Goal: Task Accomplishment & Management: Manage account settings

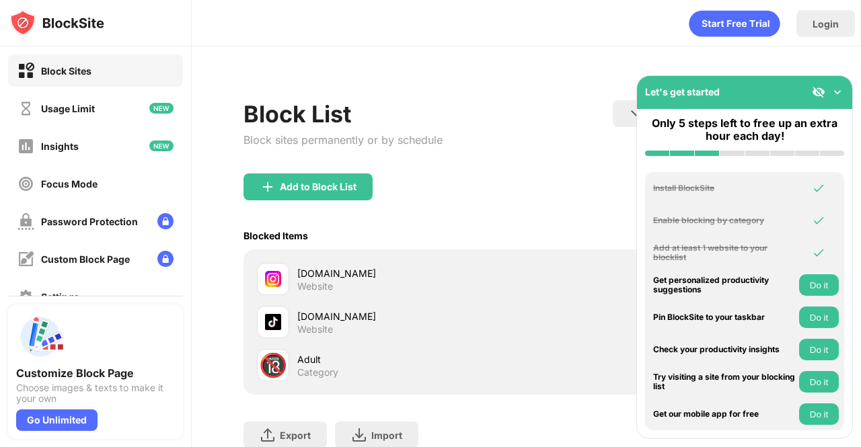
click at [743, 92] on div "Let's get started" at bounding box center [744, 92] width 215 height 33
click at [836, 88] on img at bounding box center [836, 91] width 13 height 13
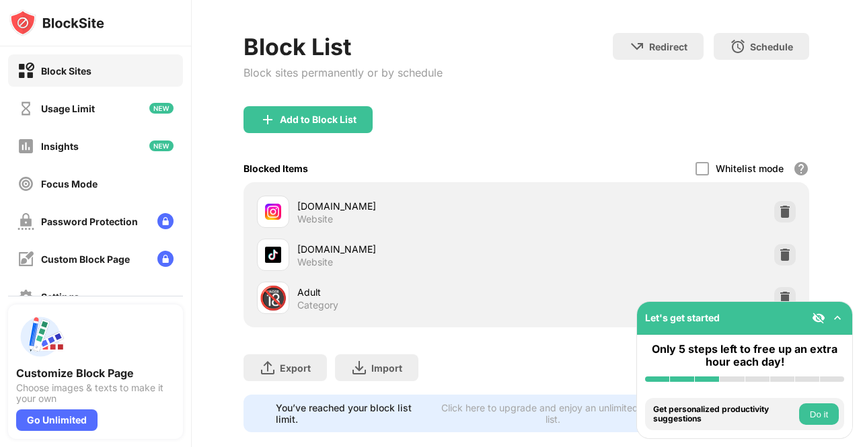
scroll to position [100, 0]
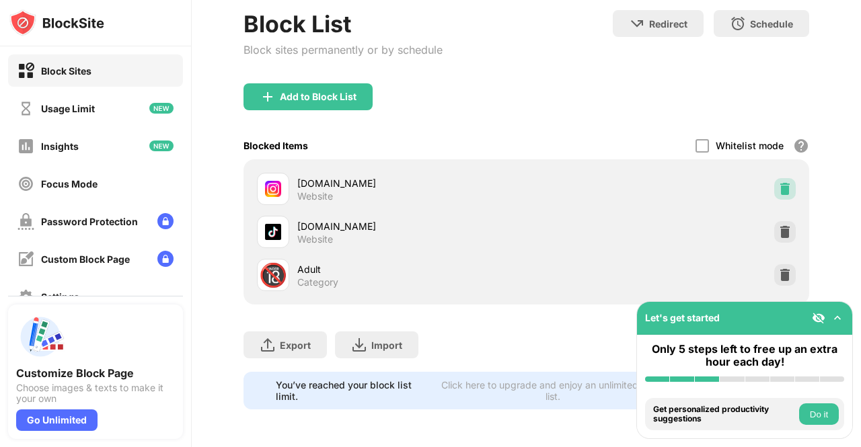
click at [778, 182] on img at bounding box center [784, 188] width 13 height 13
